Goal: Information Seeking & Learning: Learn about a topic

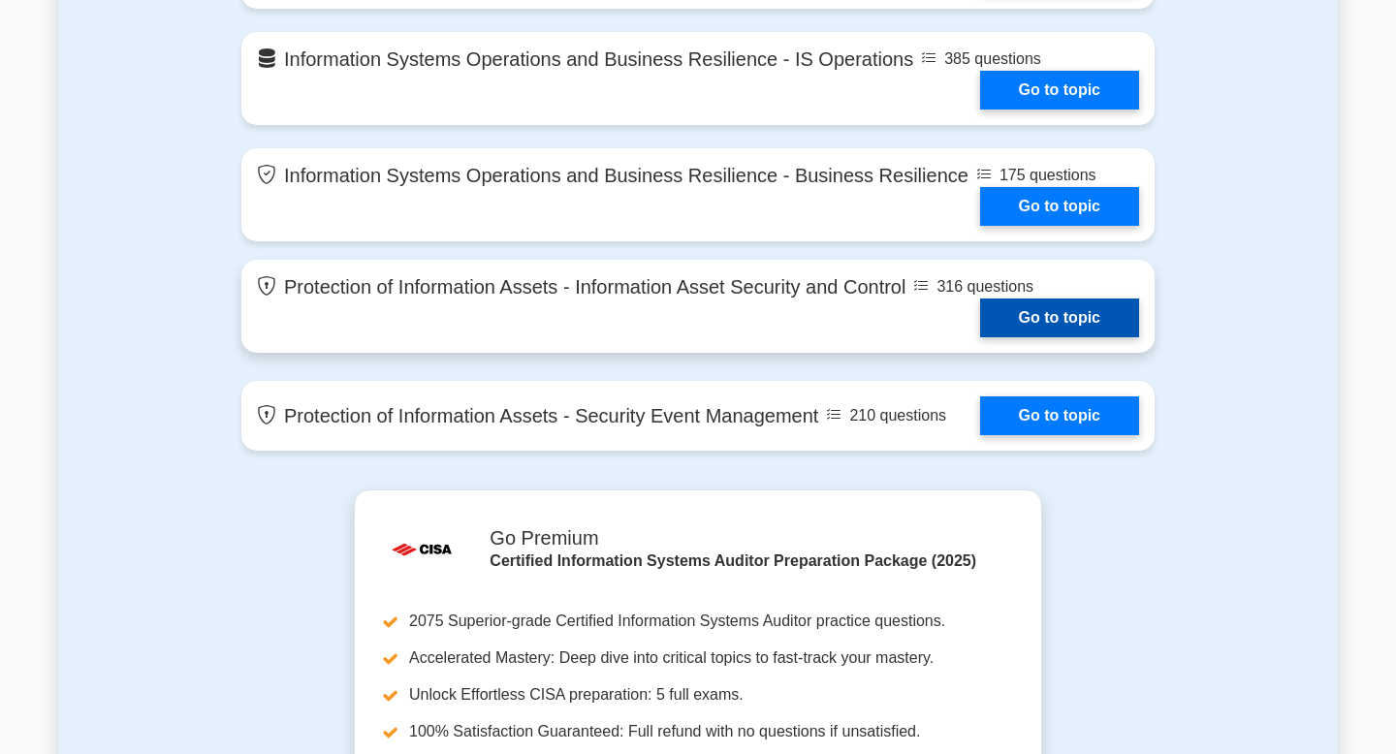
scroll to position [1739, 0]
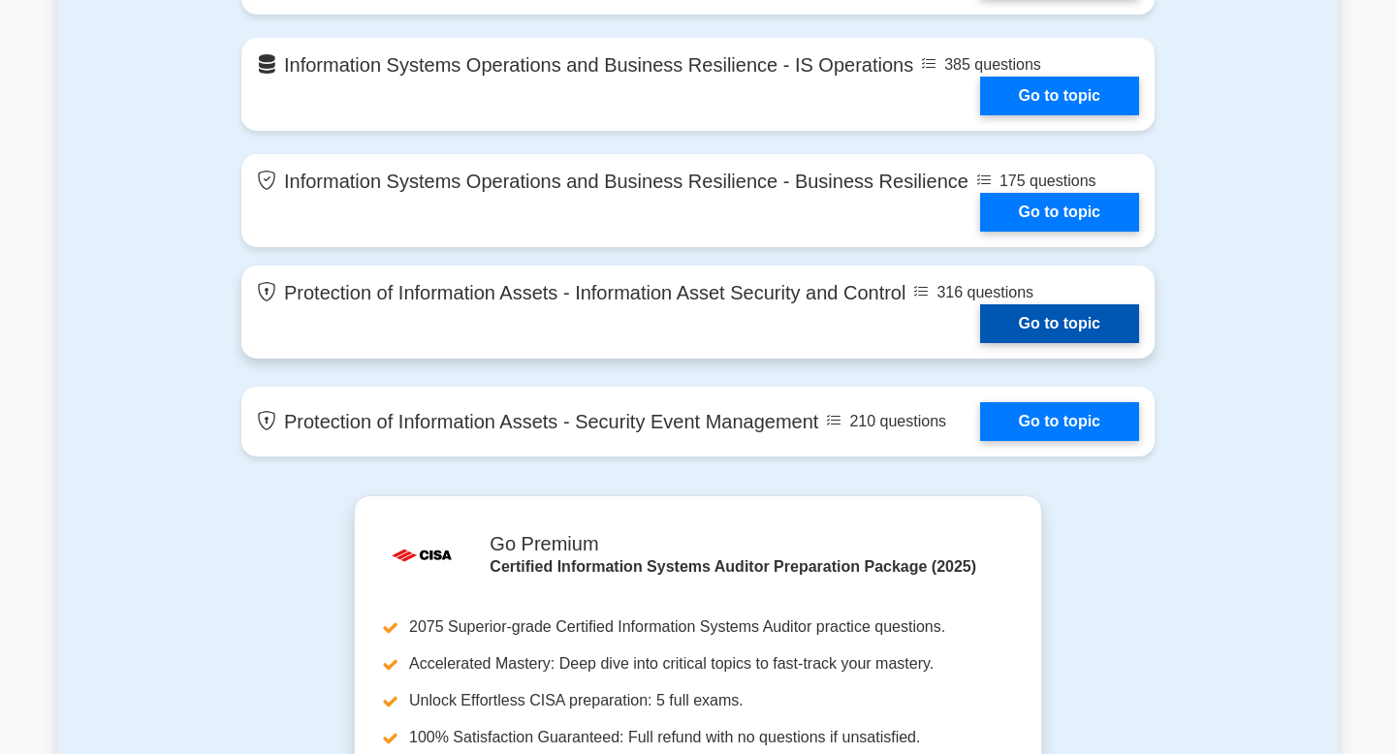
click at [1073, 324] on link "Go to topic" at bounding box center [1059, 323] width 159 height 39
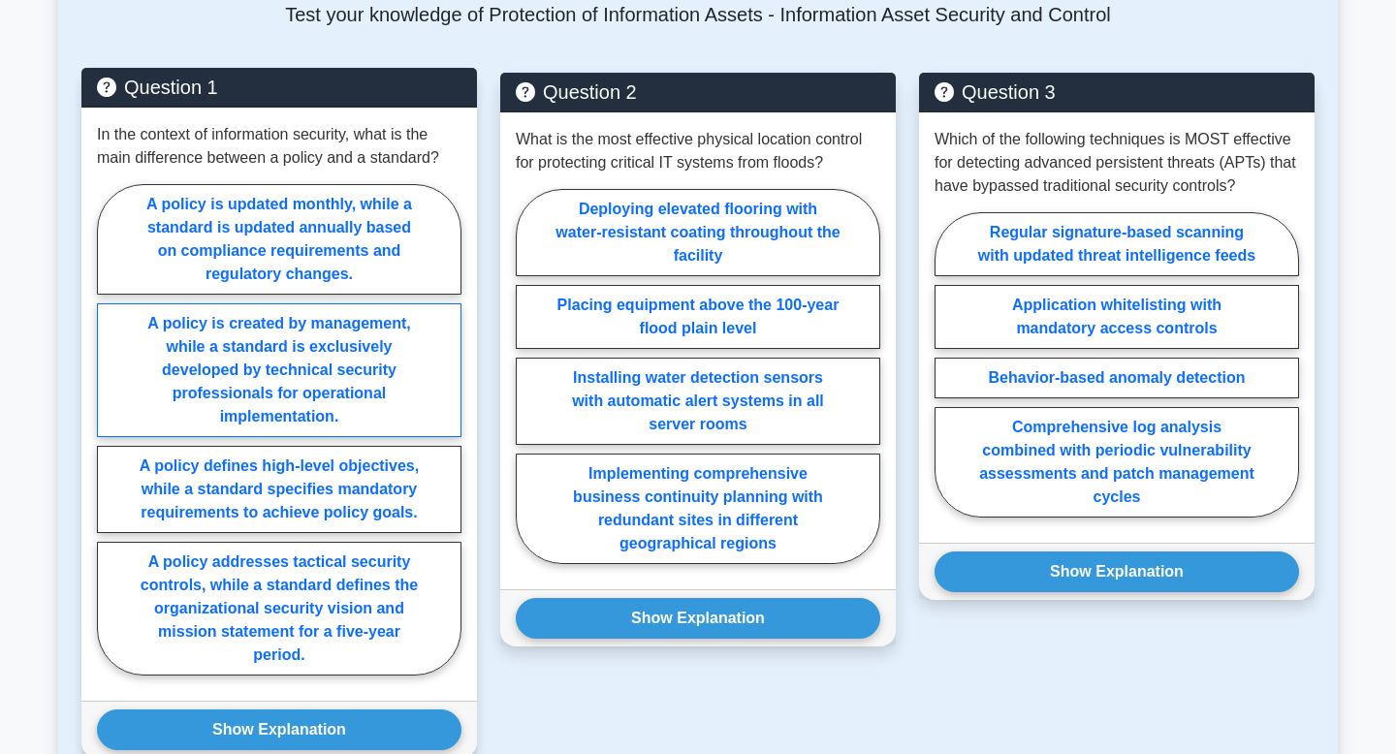
scroll to position [1139, 0]
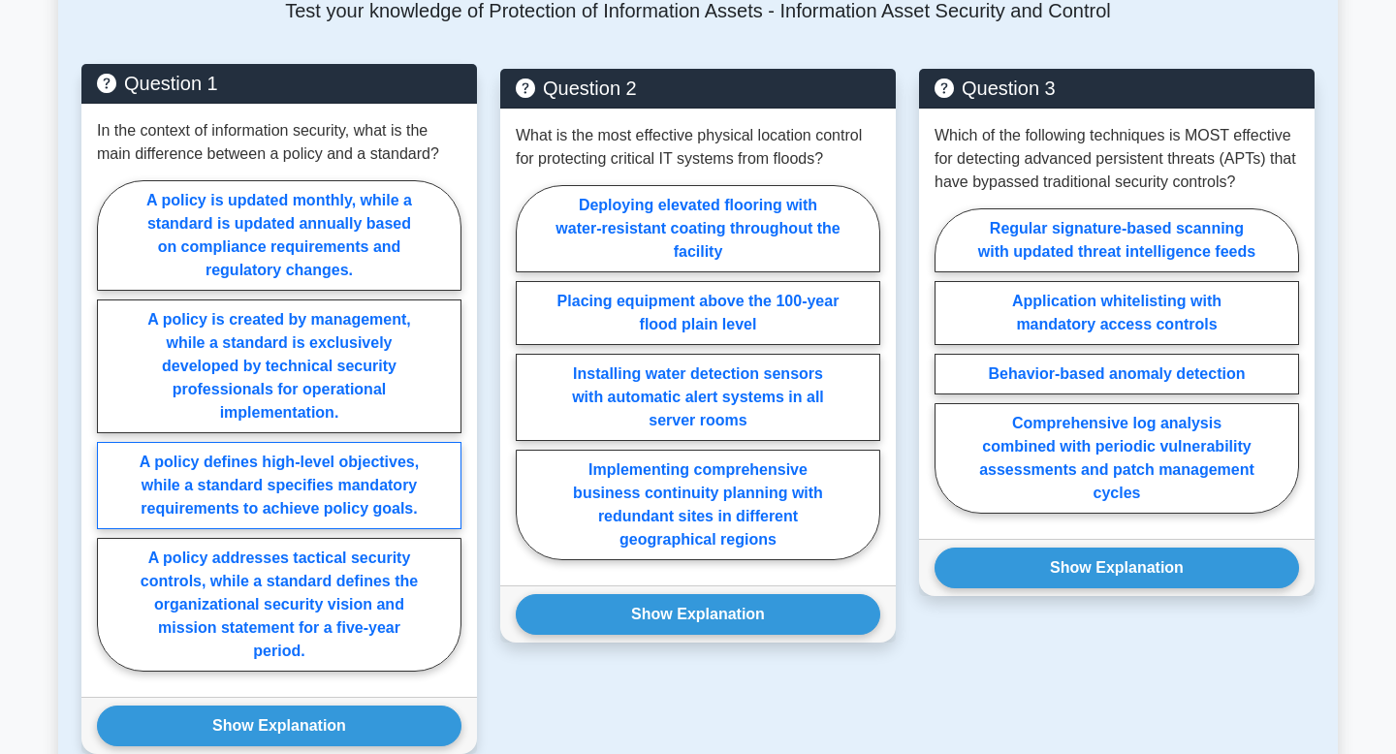
click at [340, 485] on label "A policy defines high-level objectives, while a standard specifies mandatory re…" at bounding box center [279, 485] width 364 height 87
click at [110, 438] on input "A policy defines high-level objectives, while a standard specifies mandatory re…" at bounding box center [103, 431] width 13 height 13
radio input "true"
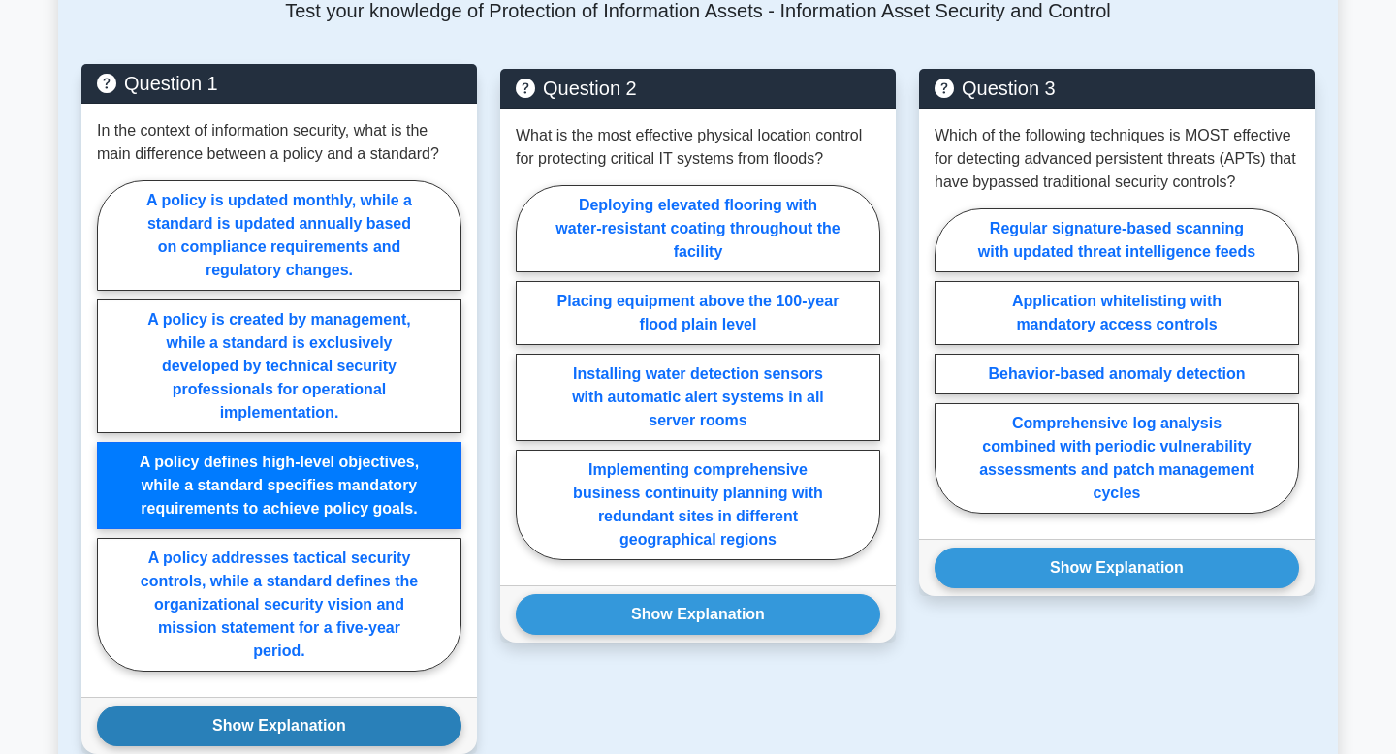
click at [327, 730] on button "Show Explanation" at bounding box center [279, 726] width 364 height 41
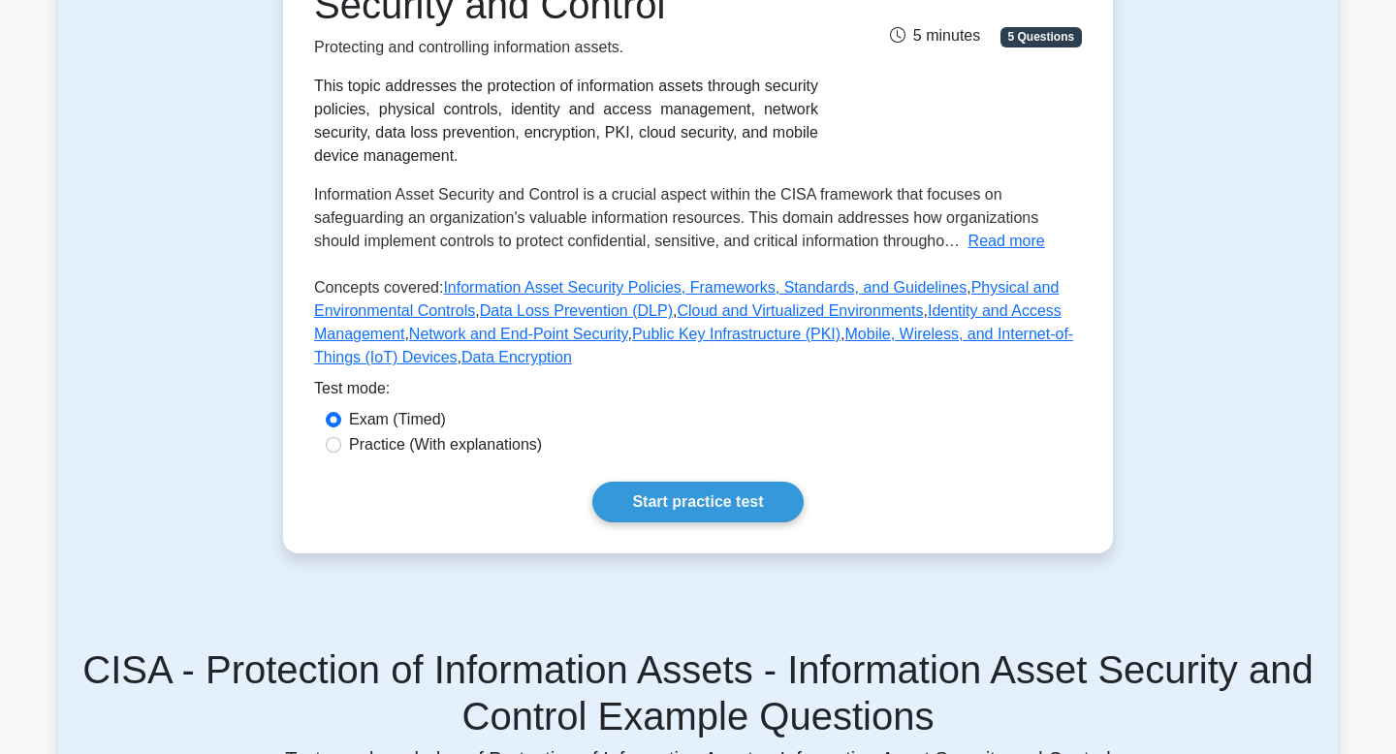
scroll to position [400, 0]
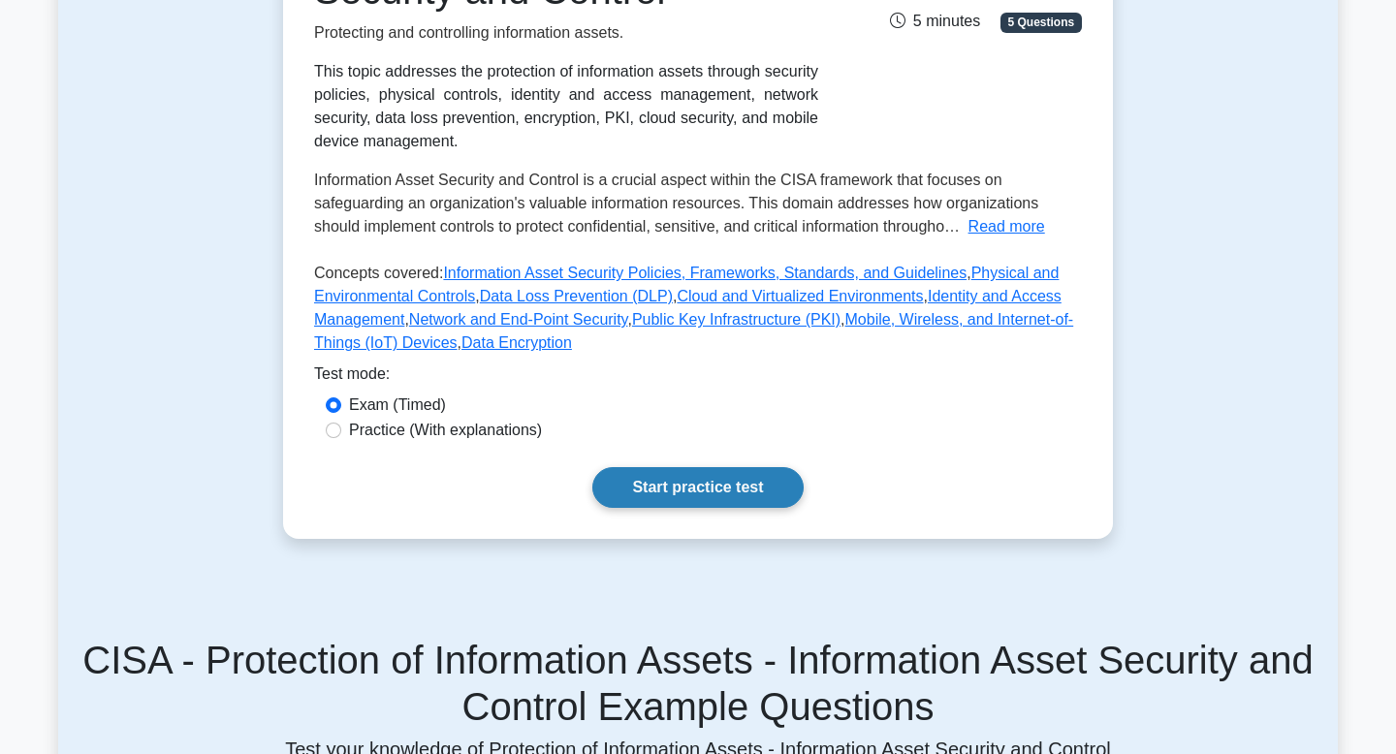
click at [742, 487] on link "Start practice test" at bounding box center [697, 487] width 210 height 41
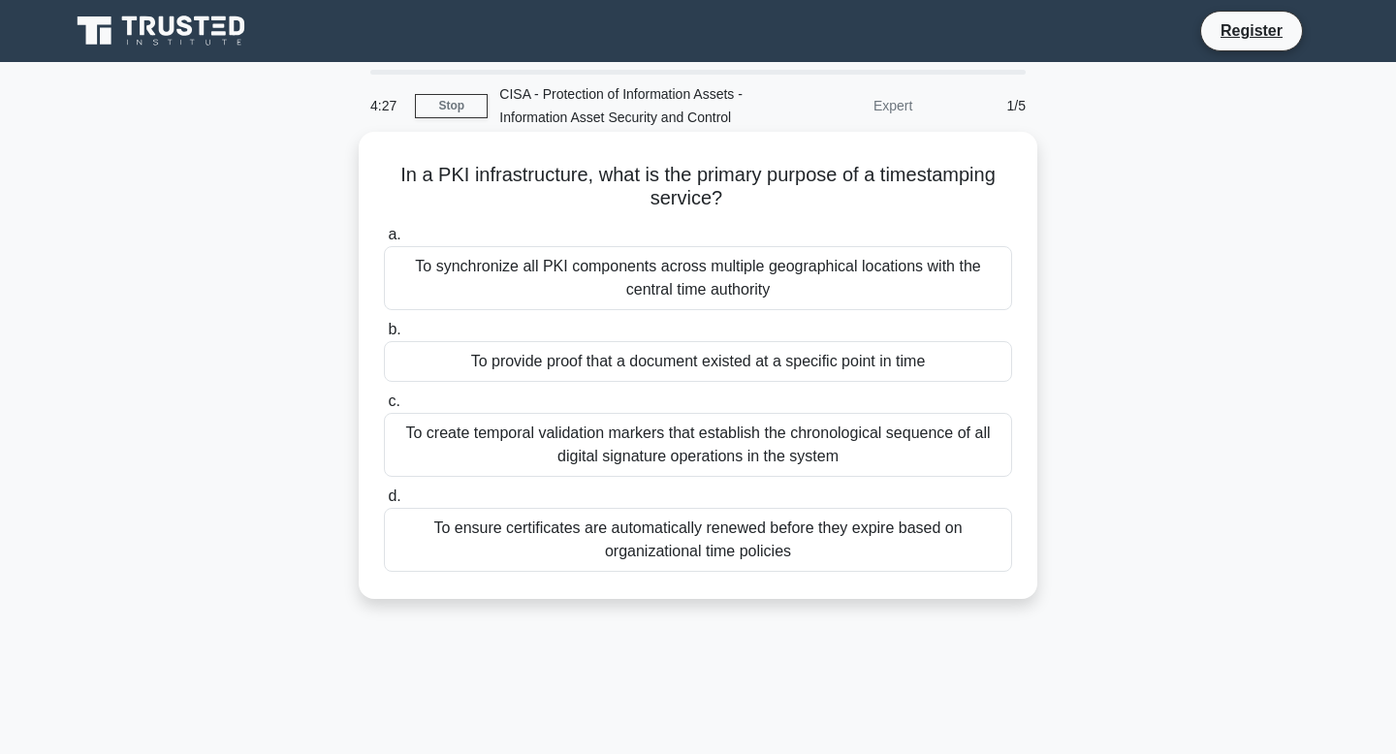
click at [822, 543] on div "To ensure certificates are automatically renewed before they expire based on or…" at bounding box center [698, 540] width 628 height 64
click at [384, 503] on input "d. To ensure certificates are automatically renewed before they expire based on…" at bounding box center [384, 496] width 0 height 13
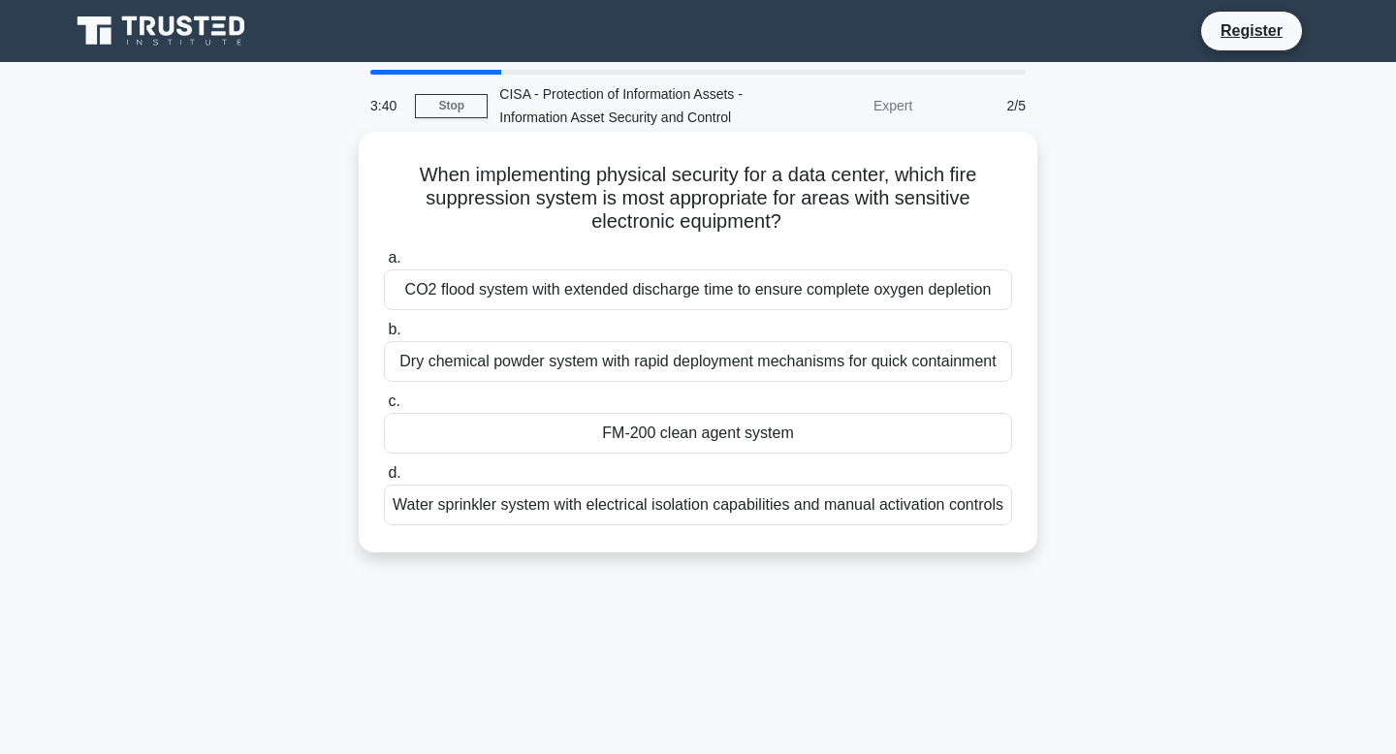
click at [797, 511] on div "Water sprinkler system with electrical isolation capabilities and manual activa…" at bounding box center [698, 505] width 628 height 41
click at [384, 480] on input "d. Water sprinkler system with electrical isolation capabilities and manual act…" at bounding box center [384, 473] width 0 height 13
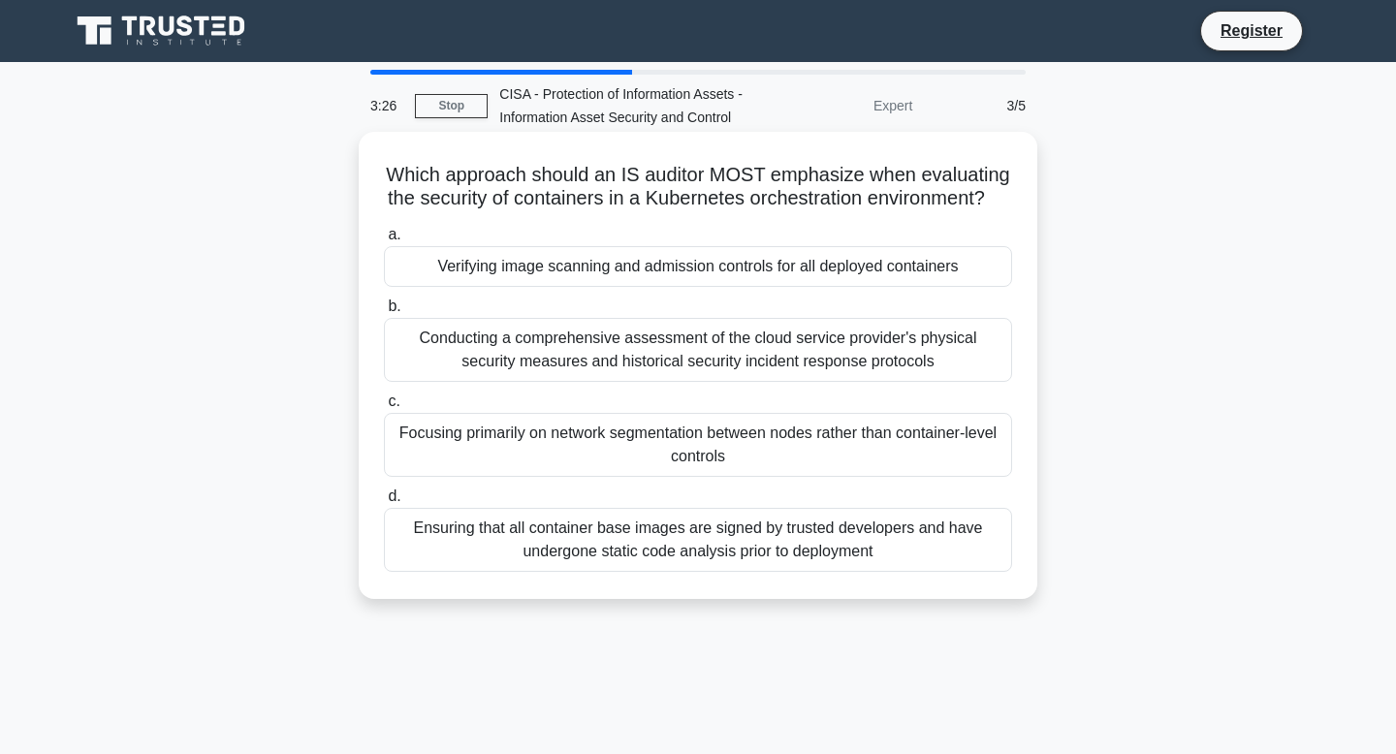
click at [743, 437] on div "Focusing primarily on network segmentation between nodes rather than container-…" at bounding box center [698, 445] width 628 height 64
click at [384, 408] on input "c. Focusing primarily on network segmentation between nodes rather than contain…" at bounding box center [384, 401] width 0 height 13
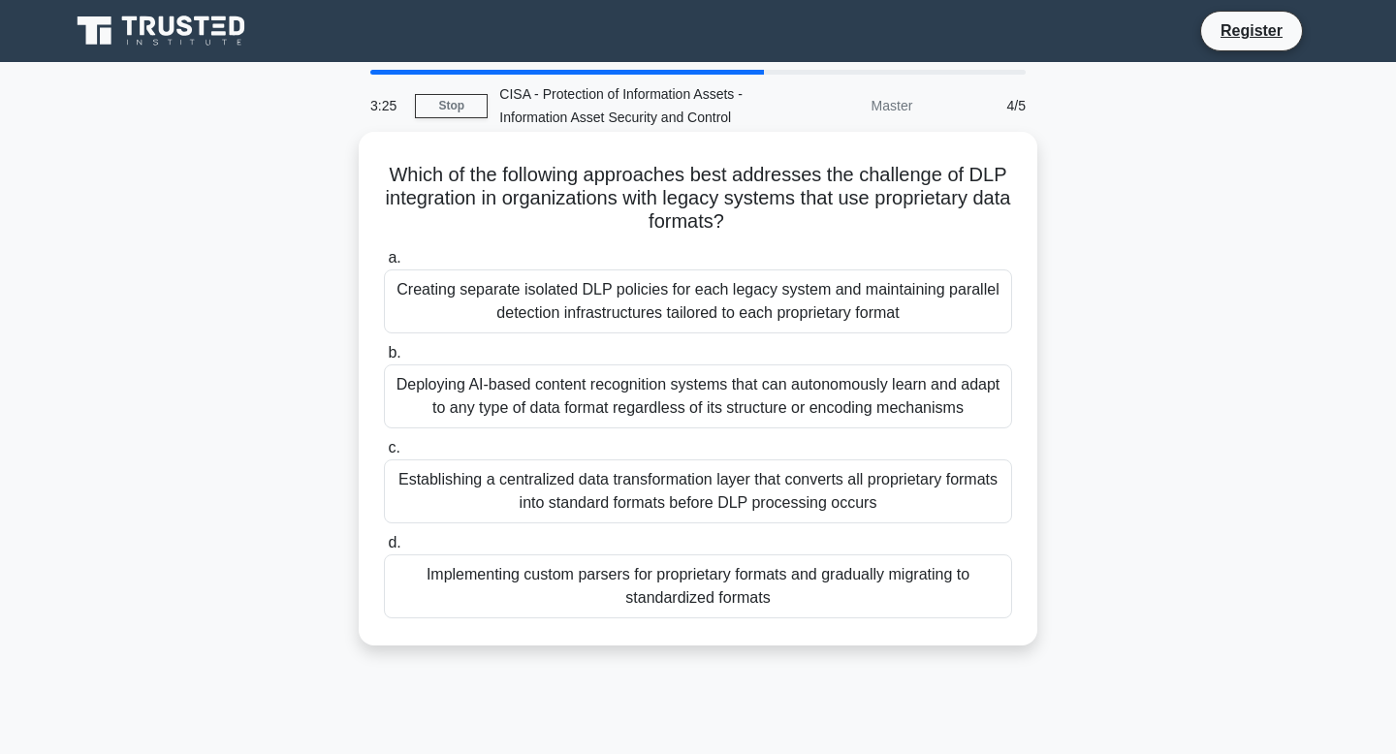
click at [747, 399] on div "Deploying AI-based content recognition systems that can autonomously learn and …" at bounding box center [698, 396] width 628 height 64
click at [384, 360] on input "b. Deploying AI-based content recognition systems that can autonomously learn a…" at bounding box center [384, 353] width 0 height 13
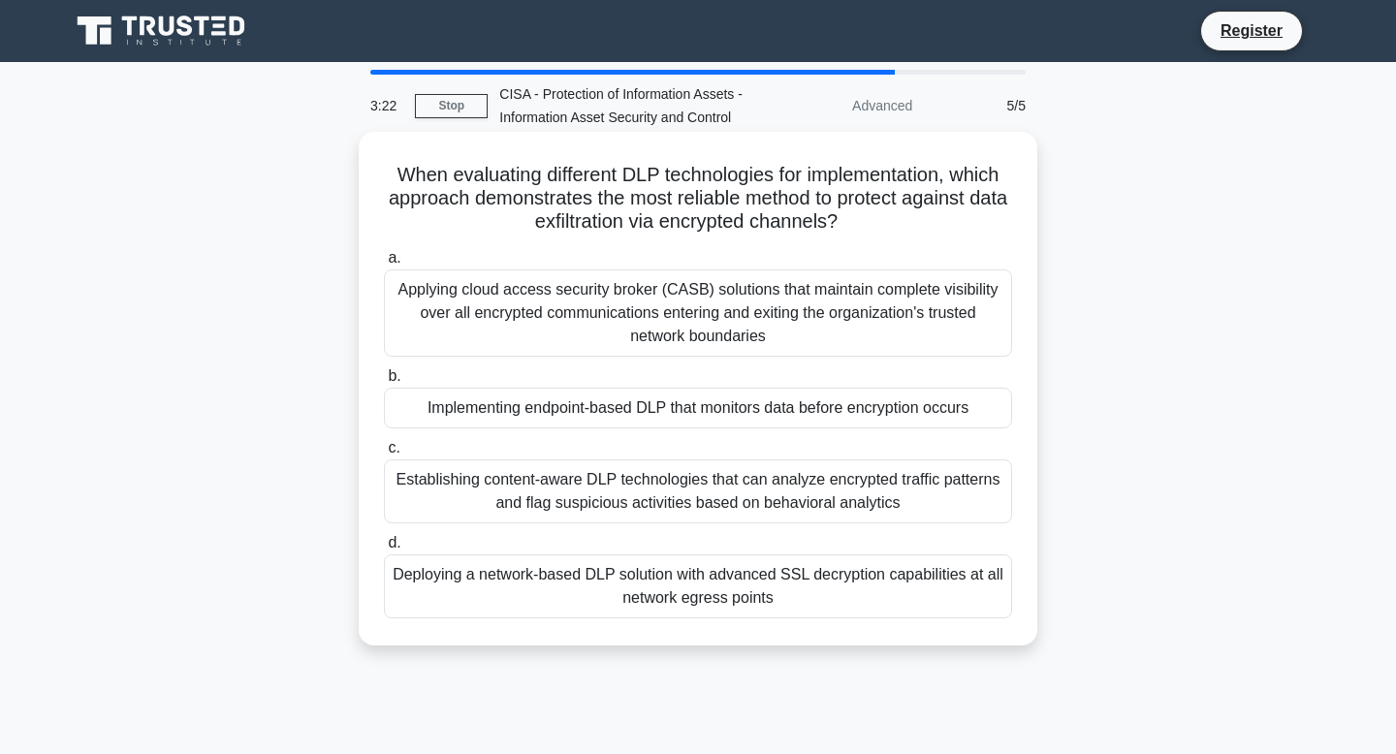
click at [748, 407] on div "Implementing endpoint-based DLP that monitors data before encryption occurs" at bounding box center [698, 408] width 628 height 41
click at [384, 383] on input "b. Implementing endpoint-based DLP that monitors data before encryption occurs" at bounding box center [384, 376] width 0 height 13
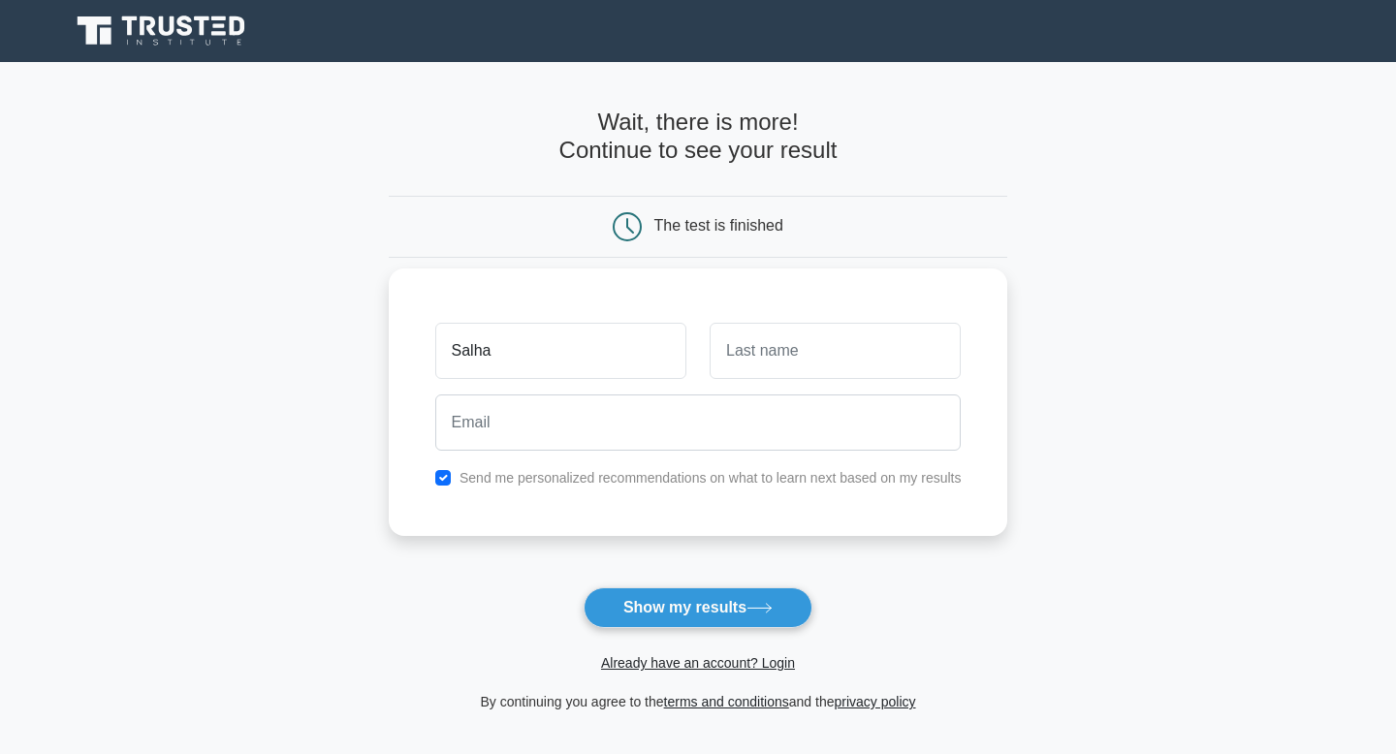
type input "Salha"
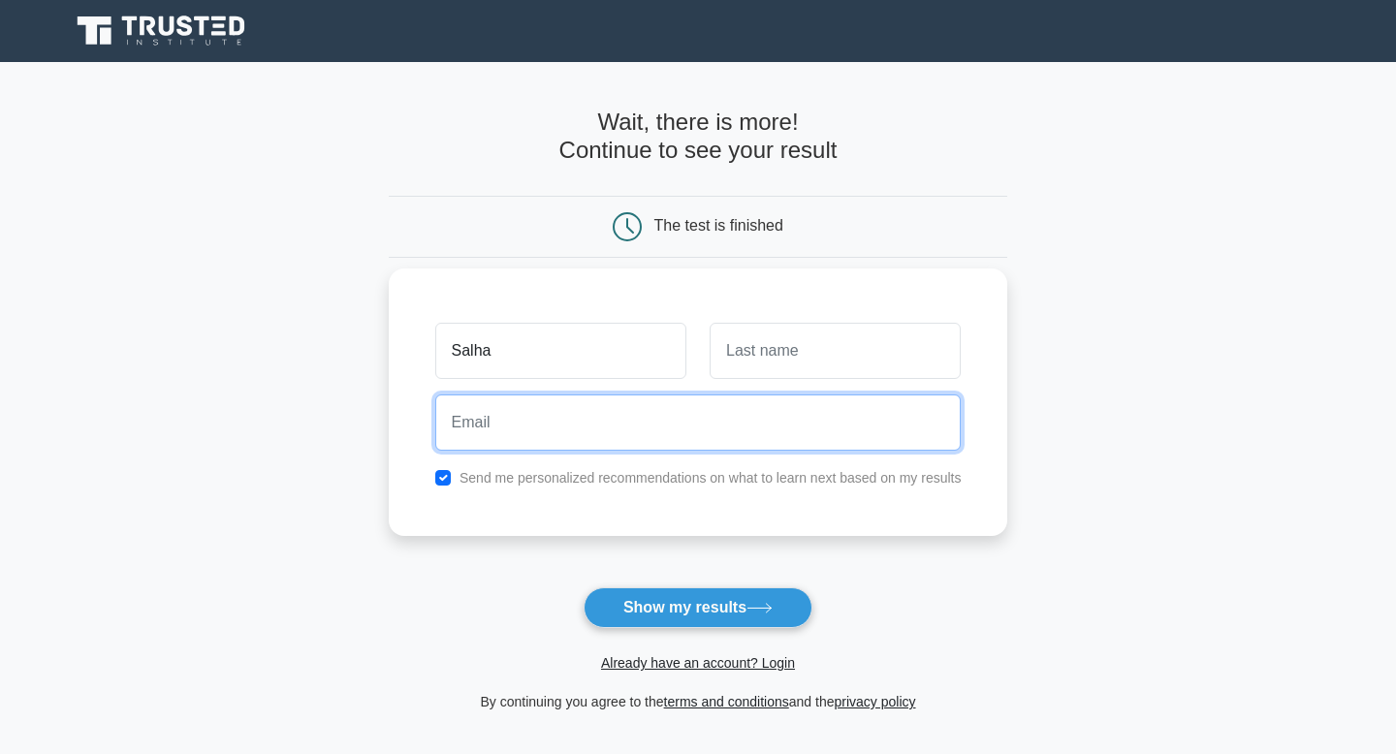
click at [643, 416] on input "email" at bounding box center [698, 422] width 526 height 56
type input "salhakindamba@gmail.com"
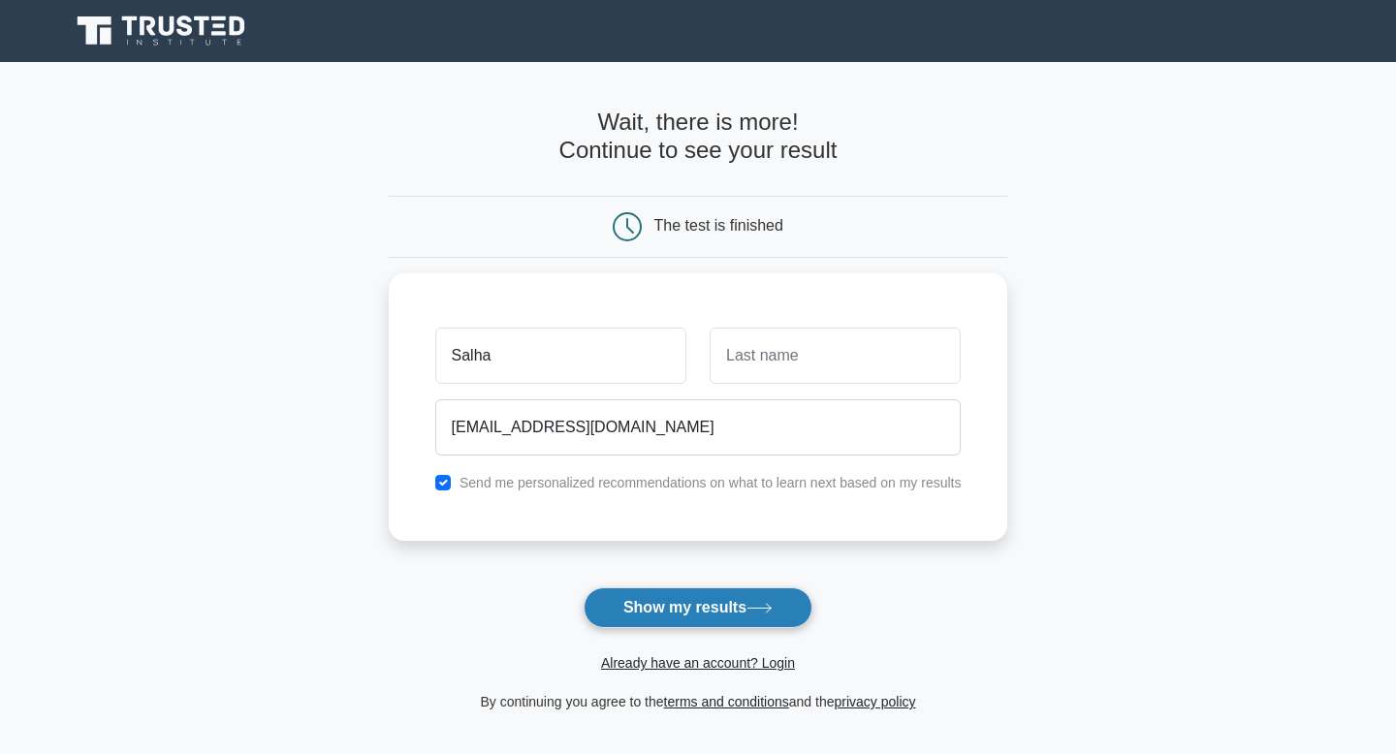
click at [685, 596] on button "Show my results" at bounding box center [697, 607] width 229 height 41
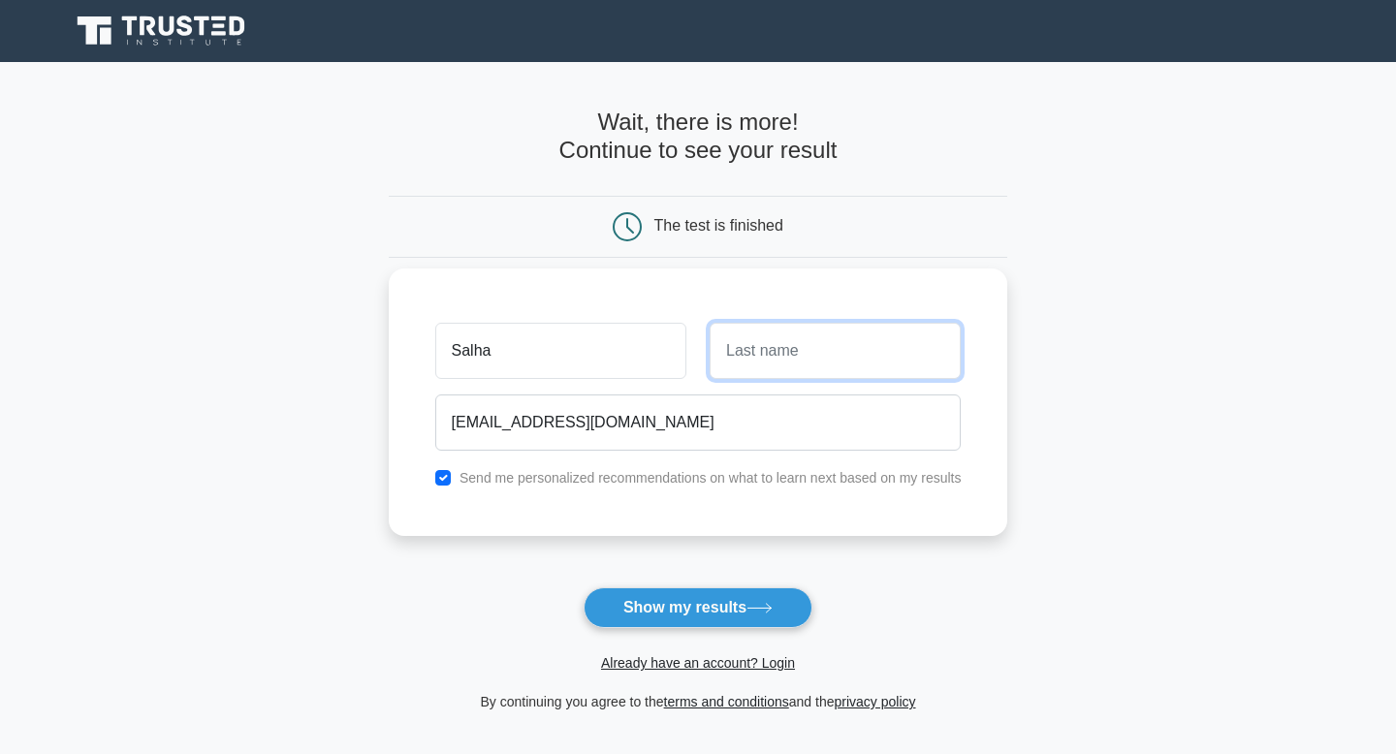
click at [736, 355] on input "text" at bounding box center [834, 351] width 251 height 56
type input "KINDAMBA"
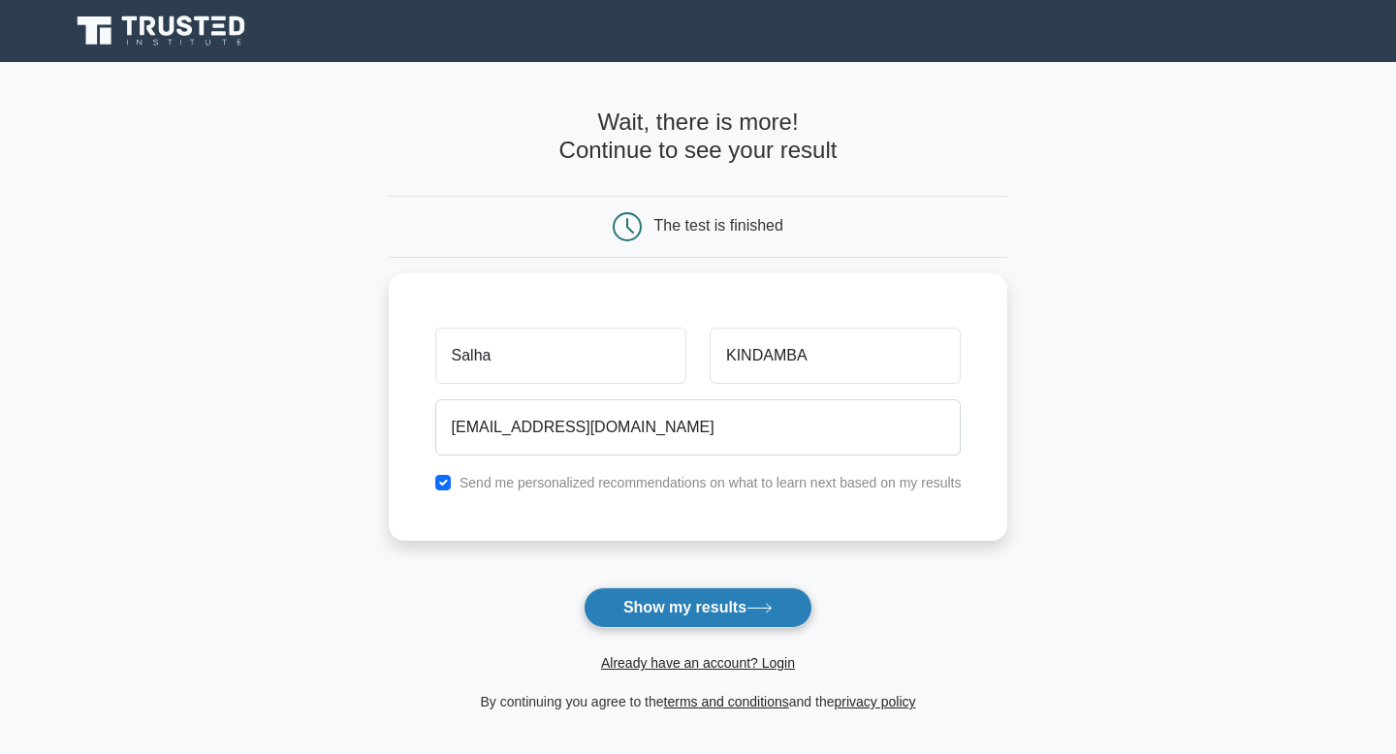
click at [731, 614] on button "Show my results" at bounding box center [697, 607] width 229 height 41
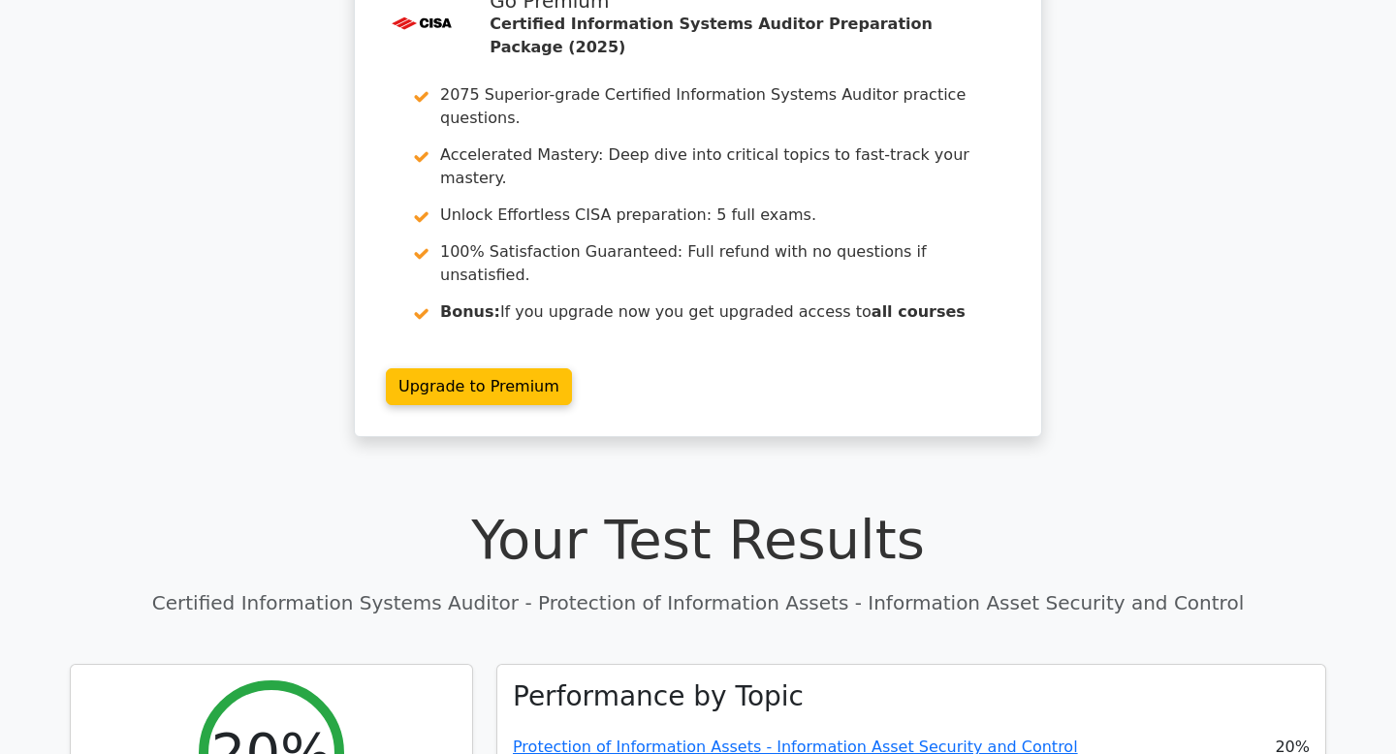
scroll to position [84, 0]
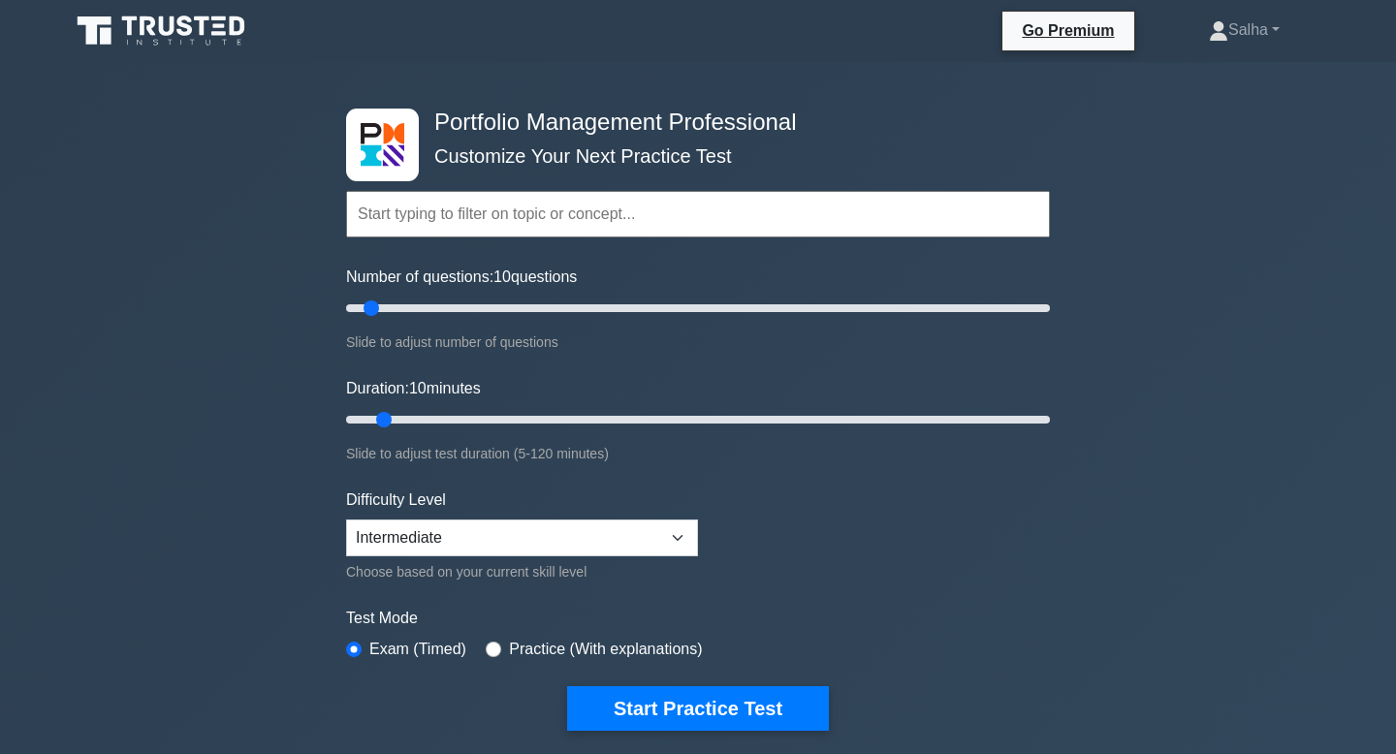
click at [617, 149] on div "Topics Portfolio Management Process Groups Portfolio Strategic Management Portf…" at bounding box center [698, 187] width 704 height 110
click at [729, 154] on div "Topics Portfolio Management Process Groups Portfolio Strategic Management Portf…" at bounding box center [698, 187] width 704 height 110
click at [659, 225] on input "text" at bounding box center [698, 214] width 704 height 47
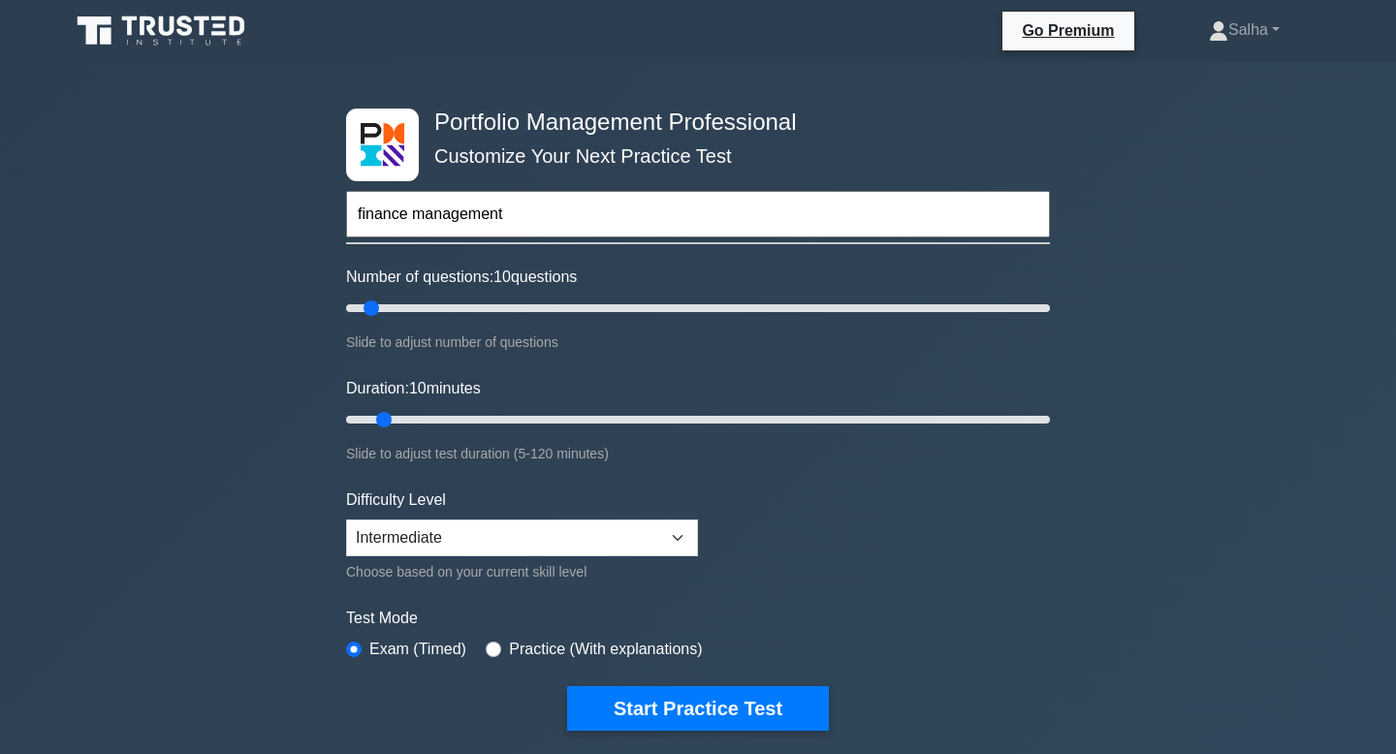
type input "finance management"
click at [567, 686] on button "Start Practice Test" at bounding box center [698, 708] width 262 height 45
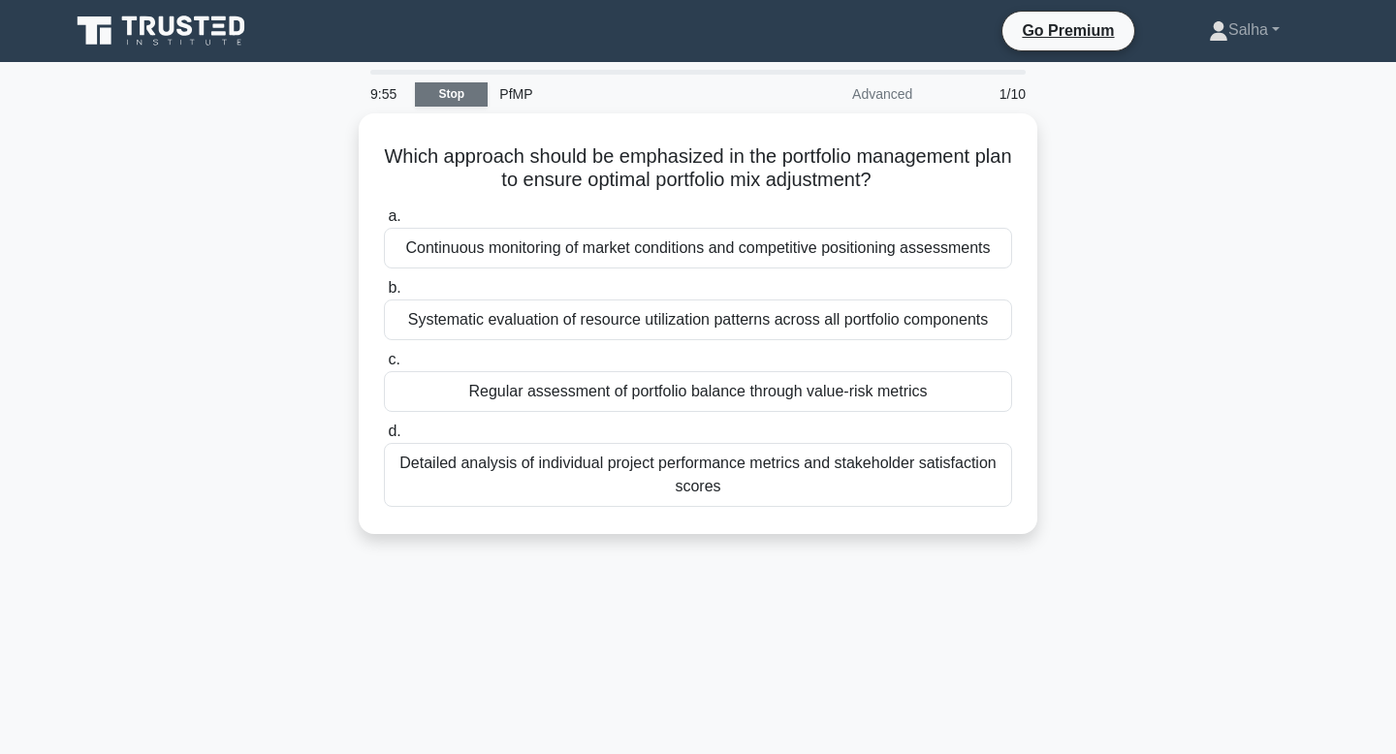
click at [426, 97] on link "Stop" at bounding box center [451, 94] width 73 height 24
